Goal: Task Accomplishment & Management: Manage account settings

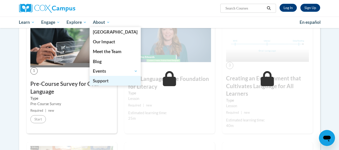
scroll to position [100, 0]
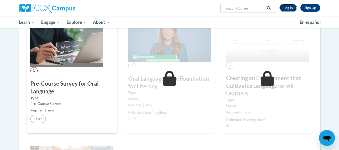
click at [289, 8] on link "Log In" at bounding box center [287, 8] width 17 height 8
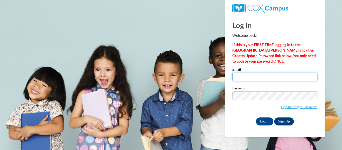
click at [263, 79] on input "Email" at bounding box center [275, 77] width 85 height 9
type input "[EMAIL_ADDRESS][DOMAIN_NAME]"
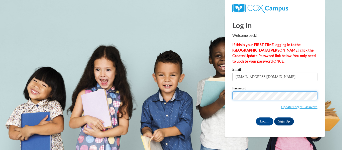
click at [224, 97] on body "This site uses cookies to help improve your learning experience. By continuing …" at bounding box center [171, 75] width 342 height 150
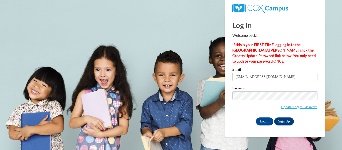
click at [330, 65] on body "This site uses cookies to help improve your learning experience. By continuing …" at bounding box center [171, 75] width 342 height 150
click at [263, 123] on input "Log In" at bounding box center [265, 122] width 18 height 8
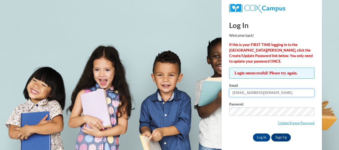
drag, startPoint x: 276, startPoint y: 94, endPoint x: 218, endPoint y: 97, distance: 57.9
click at [218, 97] on body "This site uses cookies to help improve your learning experience. By continuing …" at bounding box center [169, 75] width 339 height 150
type input "e.simpson@grady.k12.ga.us"
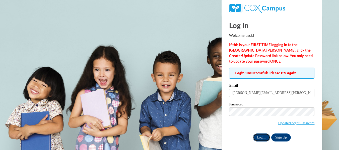
click at [260, 136] on input "Log In" at bounding box center [262, 138] width 18 height 8
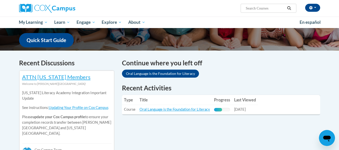
scroll to position [150, 0]
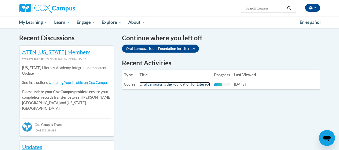
click at [185, 84] on link "Oral Language is the Foundation for Literacy" at bounding box center [174, 84] width 70 height 4
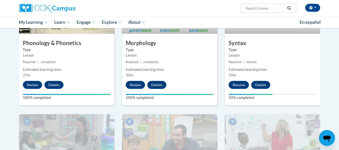
scroll to position [326, 0]
